Goal: Information Seeking & Learning: Learn about a topic

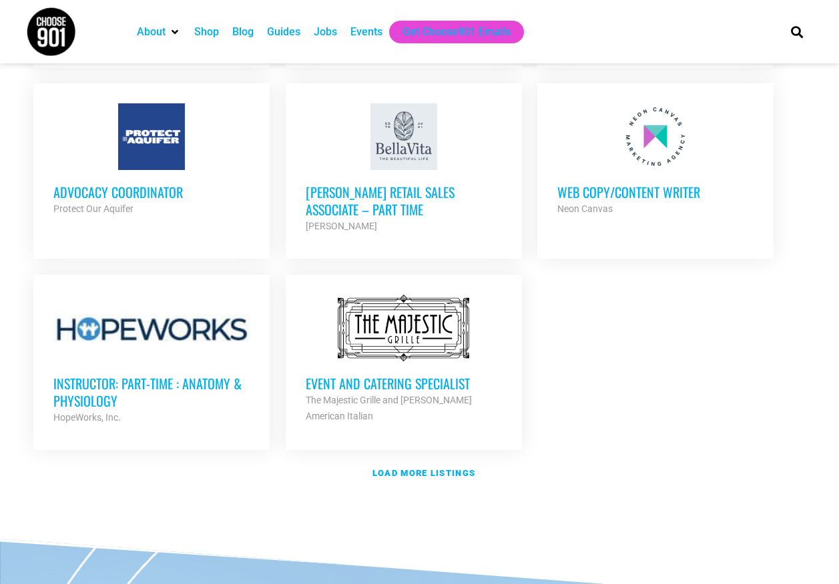
scroll to position [1401, 0]
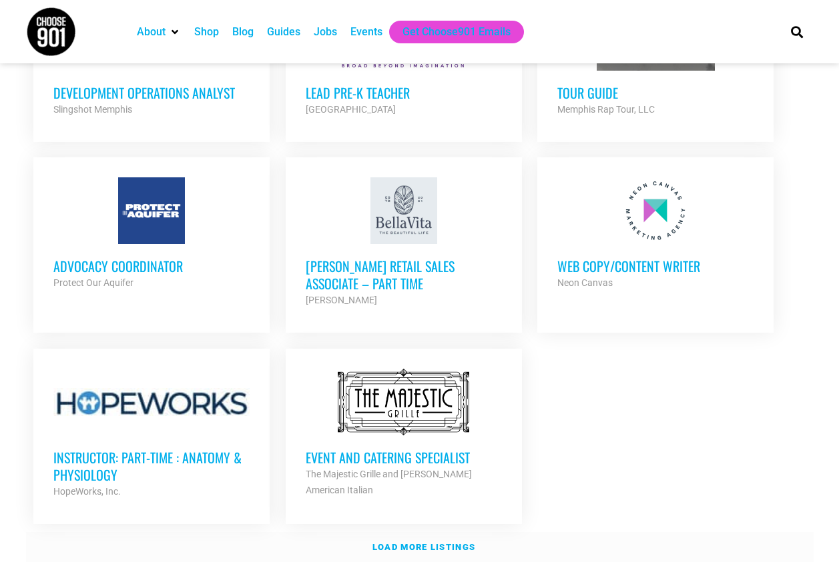
click at [455, 532] on link "Load more listings" at bounding box center [419, 547] width 787 height 31
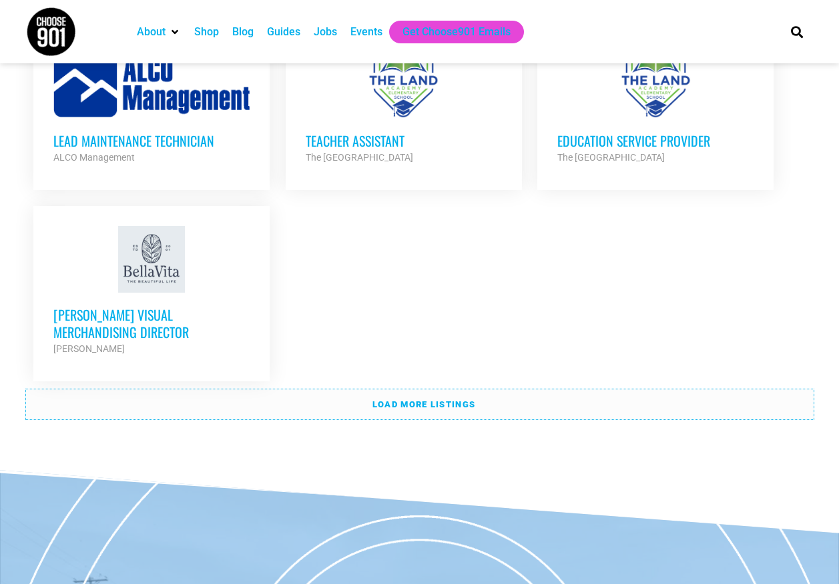
scroll to position [2869, 0]
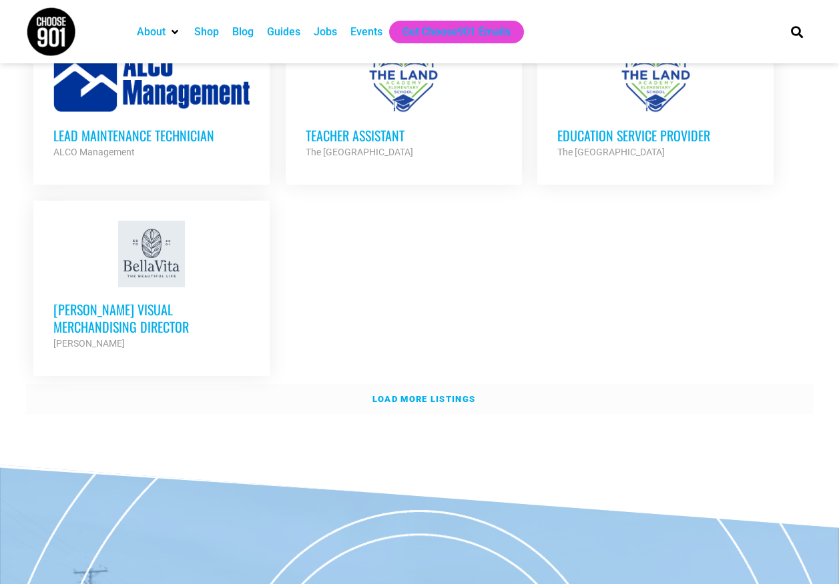
click at [624, 384] on link "Load more listings" at bounding box center [419, 399] width 787 height 31
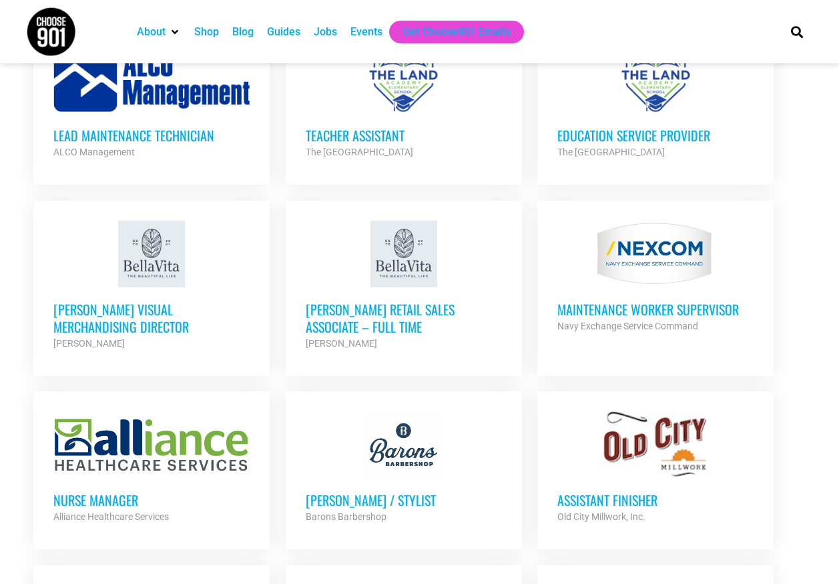
click at [416, 412] on div at bounding box center [404, 445] width 196 height 67
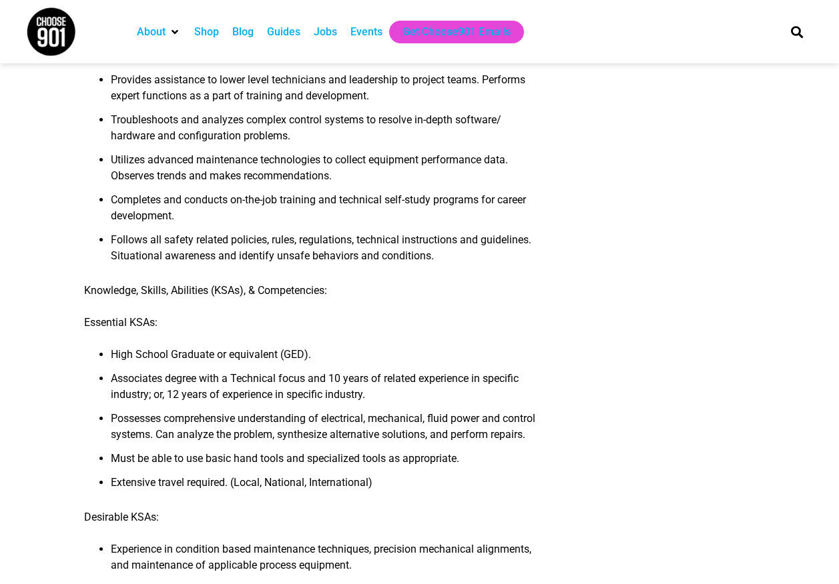
scroll to position [601, 0]
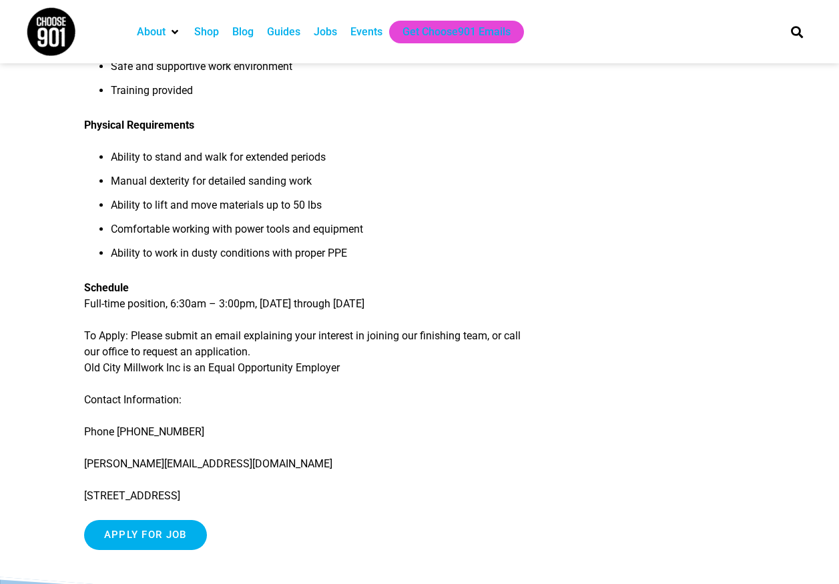
scroll to position [1001, 0]
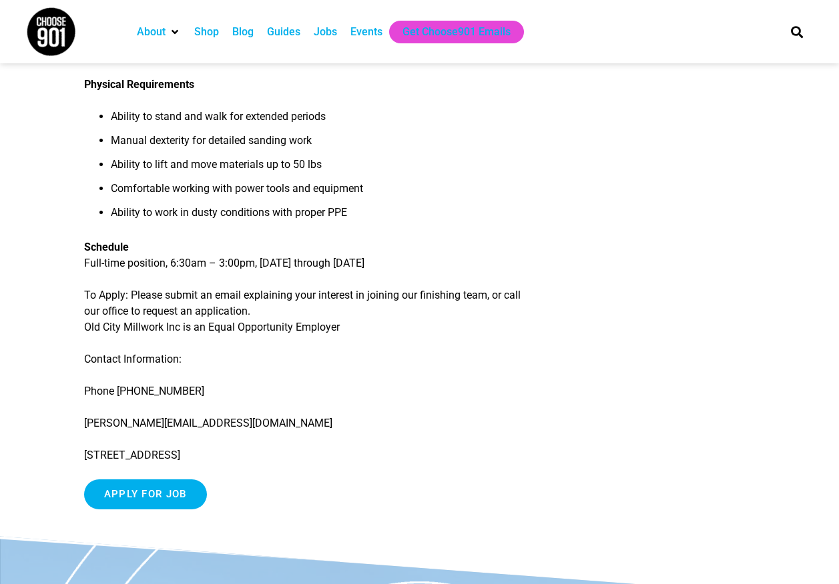
click at [444, 450] on p "518 Cumberland St. Memphis, TN 38112" at bounding box center [310, 456] width 453 height 16
drag, startPoint x: 220, startPoint y: 424, endPoint x: 84, endPoint y: 426, distance: 136.1
click at [84, 426] on p "brian@oldcitymillwork.com" at bounding box center [310, 424] width 453 height 16
copy p "[PERSON_NAME][EMAIL_ADDRESS][DOMAIN_NAME]"
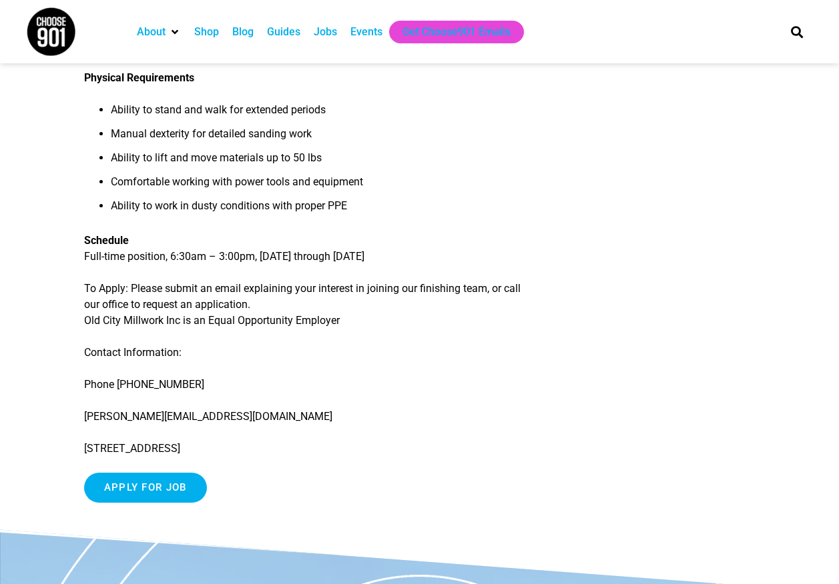
scroll to position [1001, 0]
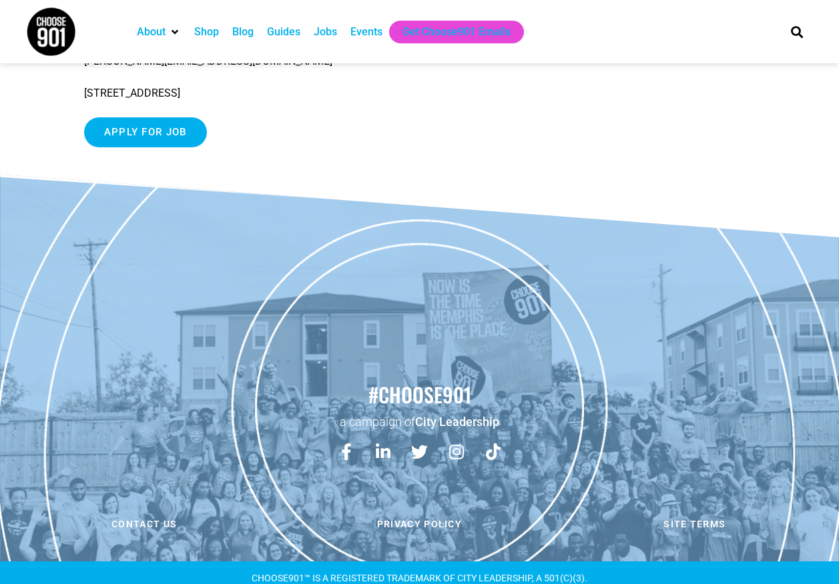
scroll to position [1374, 0]
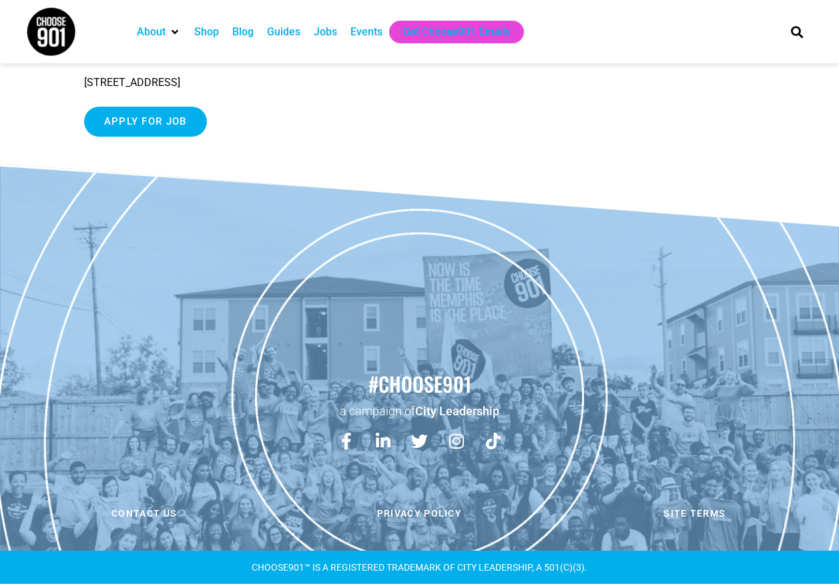
click at [324, 33] on div "Jobs" at bounding box center [325, 32] width 23 height 16
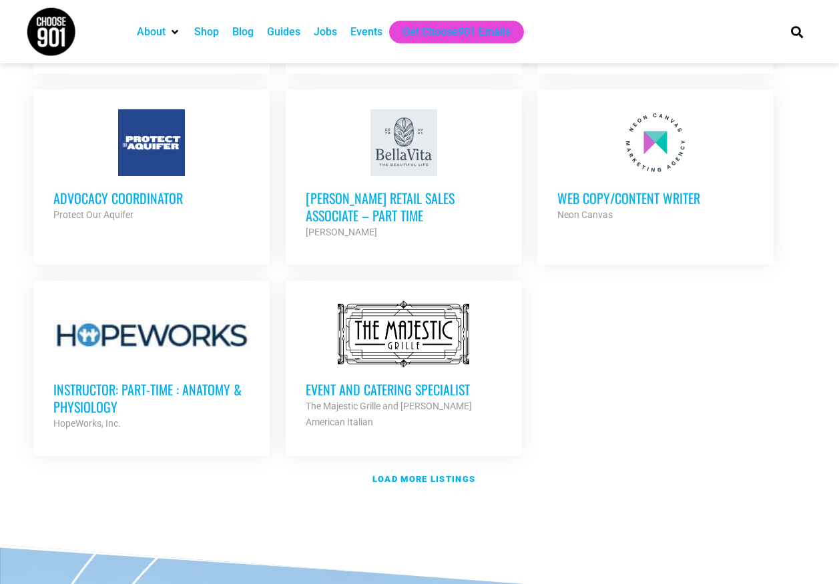
scroll to position [1470, 0]
click at [449, 465] on link "Load more listings" at bounding box center [419, 479] width 787 height 31
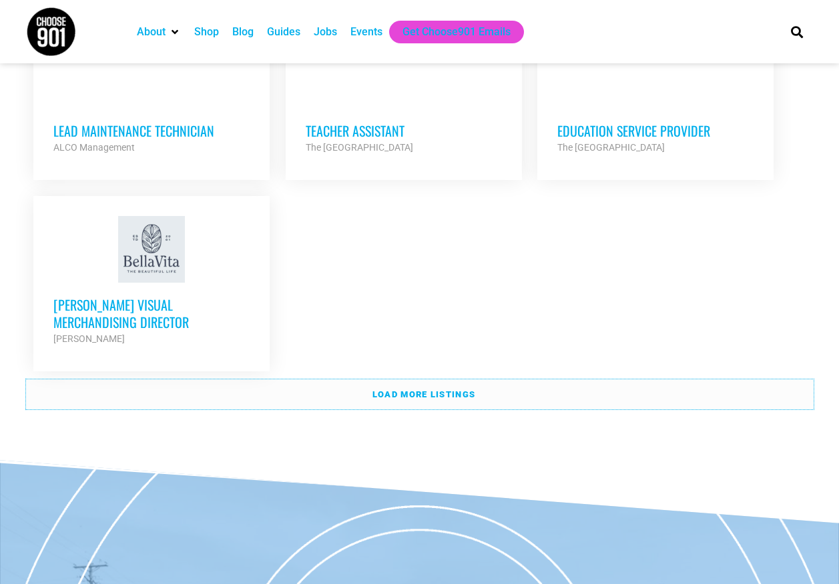
scroll to position [2897, 0]
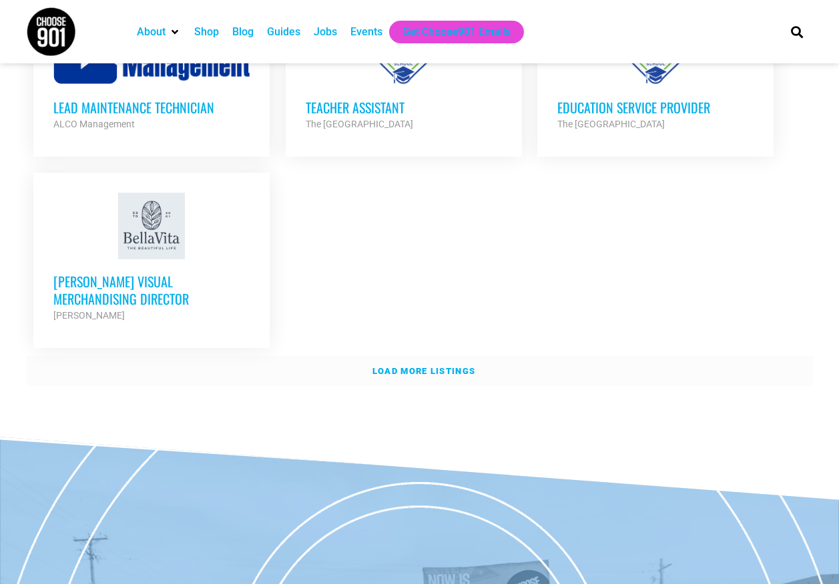
click at [444, 356] on link "Load more listings" at bounding box center [419, 371] width 787 height 31
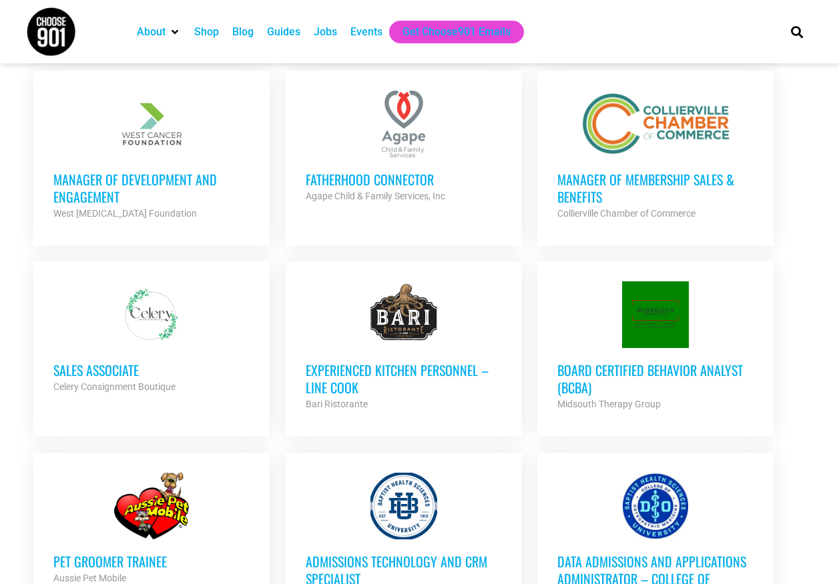
scroll to position [2030, 0]
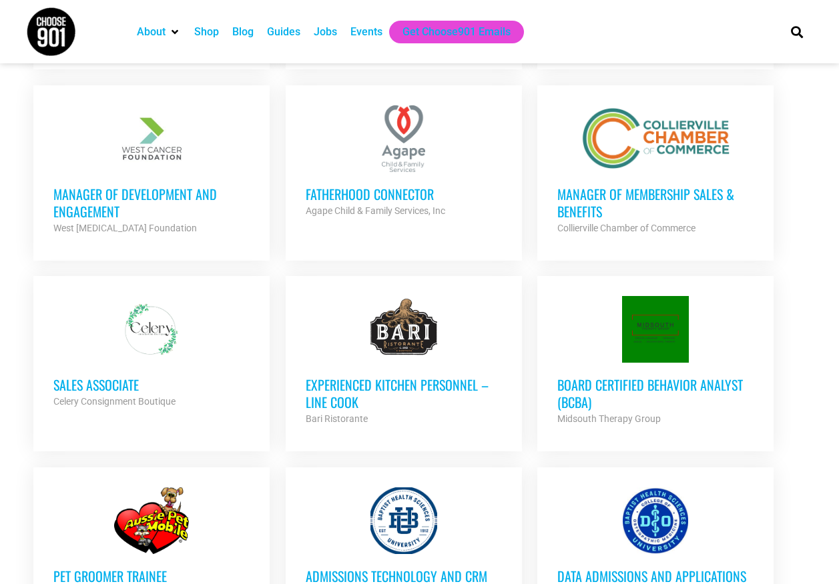
drag, startPoint x: 785, startPoint y: 331, endPoint x: 808, endPoint y: 162, distance: 170.3
click at [808, 162] on ul "Graphic Design Resident City Leadership Partner Org Part Time Credentialing Spe…" at bounding box center [419, 263] width 787 height 3378
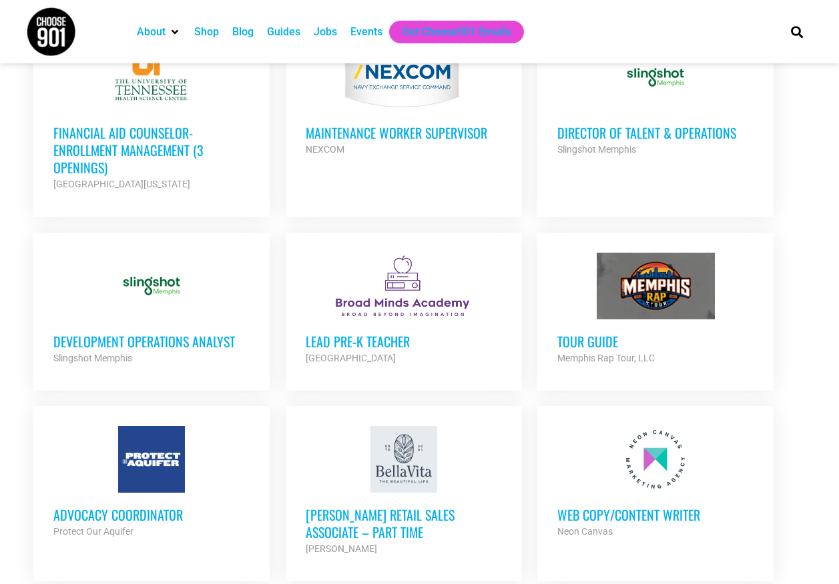
scroll to position [1296, 0]
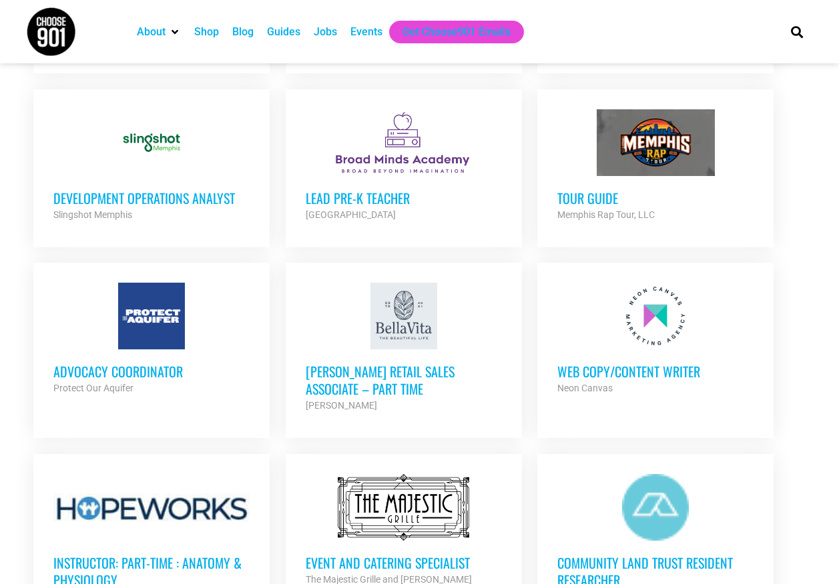
click at [655, 176] on div "Tour Guide Memphis Rap Tour, LLC Partner Org" at bounding box center [655, 199] width 196 height 47
